Goal: Task Accomplishment & Management: Use online tool/utility

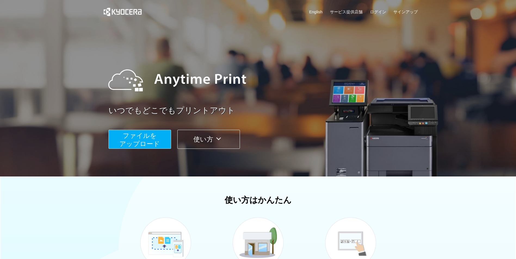
click at [133, 136] on span "ファイルを ​​アップロード" at bounding box center [139, 139] width 40 height 15
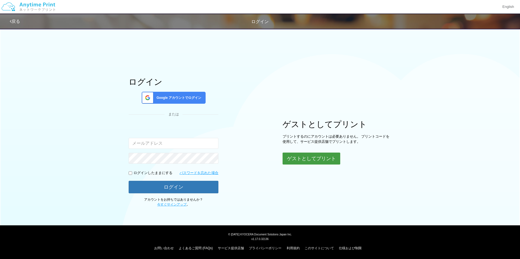
click at [313, 161] on button "ゲストとしてプリント" at bounding box center [311, 159] width 58 height 12
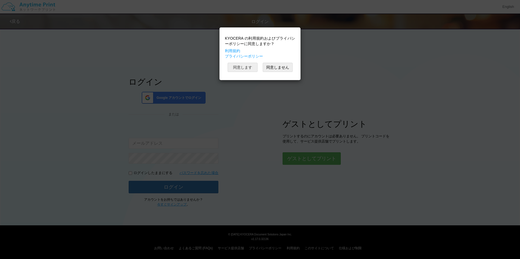
click at [243, 67] on button "同意します" at bounding box center [242, 67] width 30 height 9
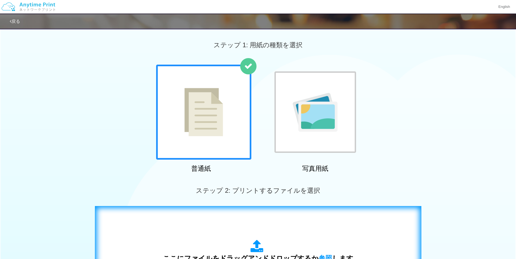
click at [376, 237] on div "ここにファイルをドラッグアンドドロップするか 参照 します アップロード: 1 個の JPG ファイル、または 1 個の PDF ファイル (上限 50 ペー…" at bounding box center [258, 261] width 315 height 98
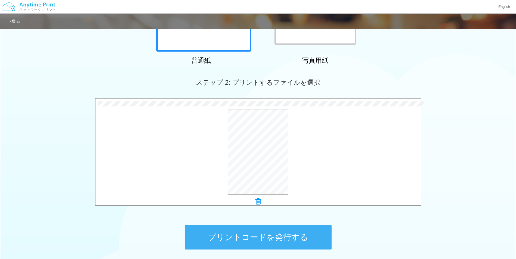
scroll to position [115, 0]
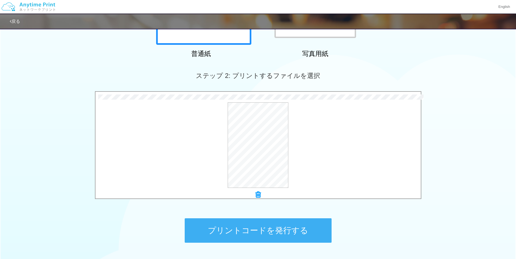
click at [267, 236] on button "プリントコードを発行する" at bounding box center [258, 231] width 147 height 24
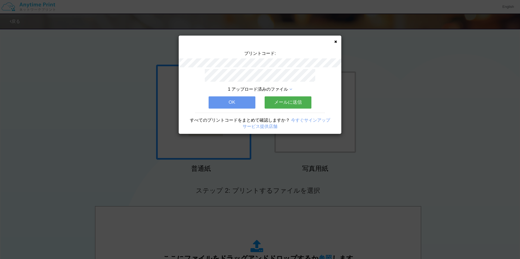
click at [245, 105] on button "OK" at bounding box center [231, 102] width 47 height 12
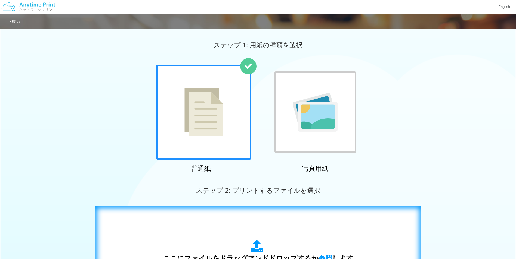
click at [319, 255] on span "参照" at bounding box center [325, 259] width 14 height 8
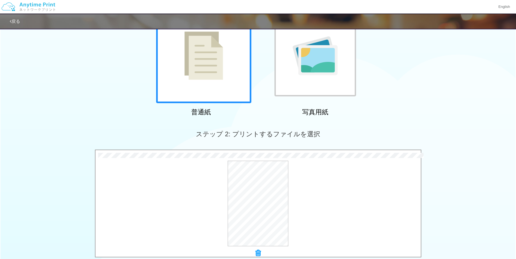
scroll to position [109, 0]
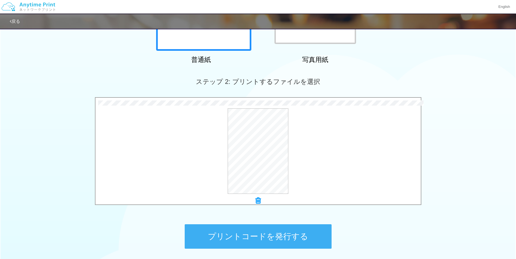
click at [258, 242] on button "プリントコードを発行する" at bounding box center [258, 236] width 147 height 24
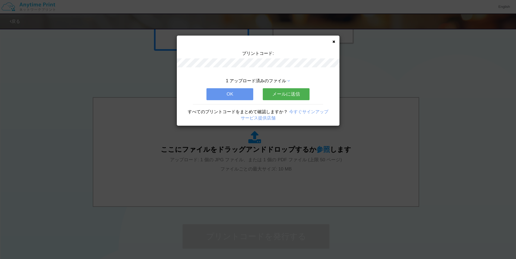
scroll to position [0, 0]
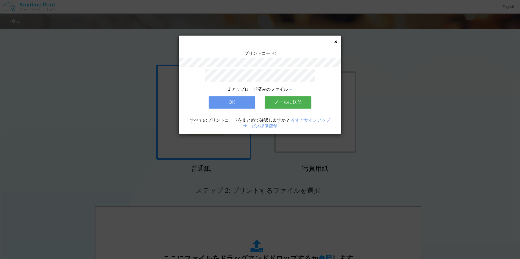
click at [242, 100] on button "OK" at bounding box center [231, 102] width 47 height 12
